Goal: Transaction & Acquisition: Subscribe to service/newsletter

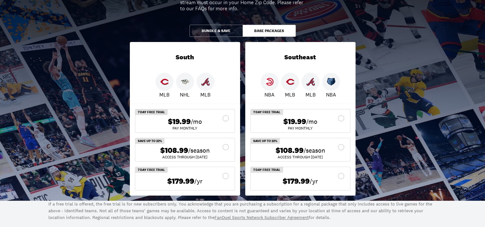
scroll to position [106, 0]
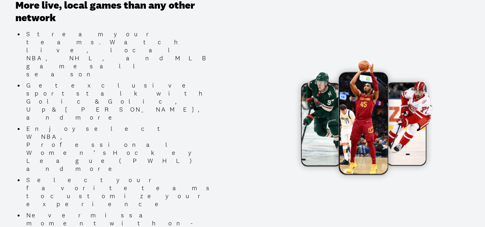
drag, startPoint x: 474, startPoint y: 117, endPoint x: 472, endPoint y: 134, distance: 17.2
click at [474, 120] on div "More live, local games than any other network Stream your teams. Watch live, lo…" at bounding box center [242, 119] width 485 height 270
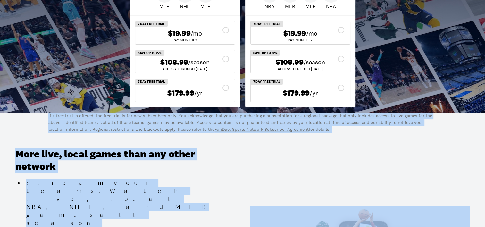
drag, startPoint x: 470, startPoint y: 145, endPoint x: 481, endPoint y: -33, distance: 178.6
